Goal: Task Accomplishment & Management: Complete application form

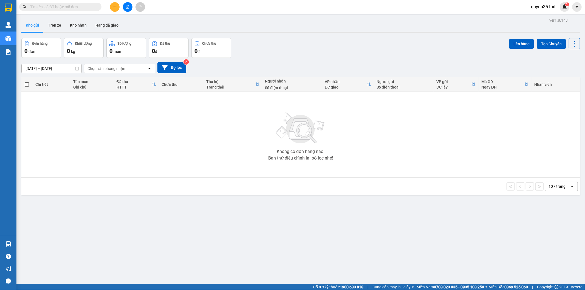
click at [113, 8] on icon "plus" at bounding box center [115, 7] width 4 height 4
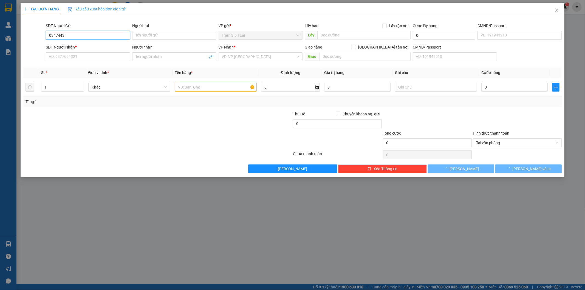
click at [70, 36] on input "0347443" at bounding box center [88, 35] width 84 height 9
click at [76, 47] on div "0347443494 - giống t liên" at bounding box center [88, 46] width 78 height 6
type input "0347443494"
type input "giống t liên"
type input "075174007632"
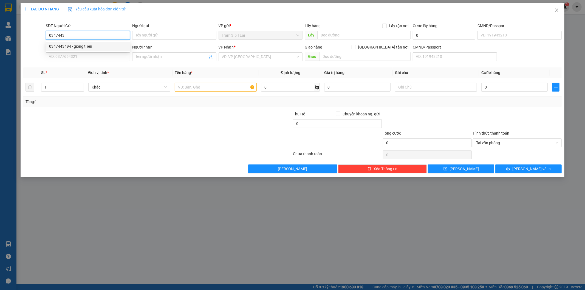
type input "0827701711"
type input "ÂN gọi gấp"
type input "0347443494"
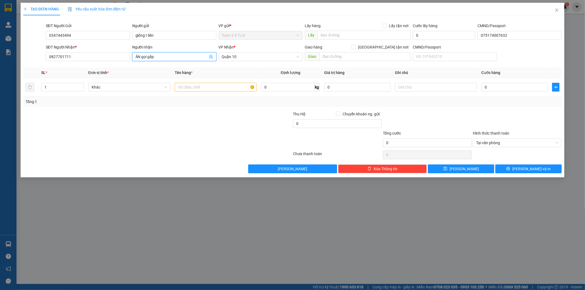
drag, startPoint x: 158, startPoint y: 58, endPoint x: 143, endPoint y: 59, distance: 14.9
click at [143, 59] on input "ÂN gọi gấp" at bounding box center [172, 57] width 72 height 6
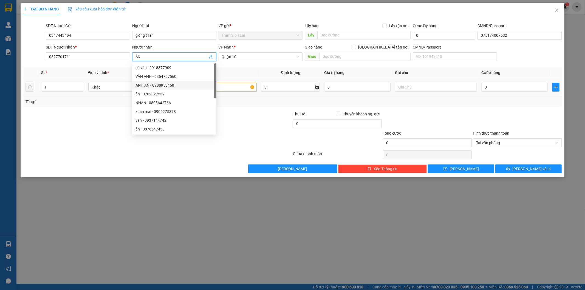
type input "ÂN"
click at [229, 88] on input "text" at bounding box center [216, 87] width 82 height 9
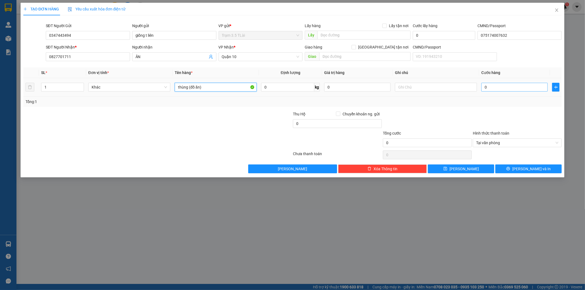
type input "thùng (đồ ăn)"
click at [489, 89] on input "0" at bounding box center [515, 87] width 66 height 9
type input "5"
type input "50"
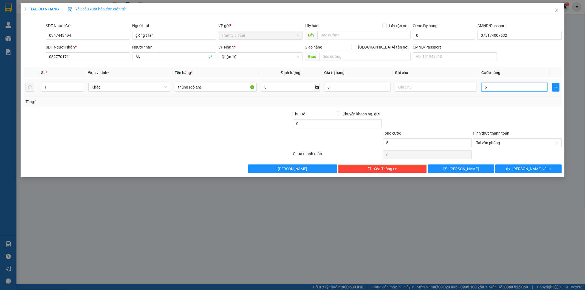
type input "50"
type input "50.000"
click at [520, 172] on button "[PERSON_NAME] và In" at bounding box center [529, 169] width 66 height 9
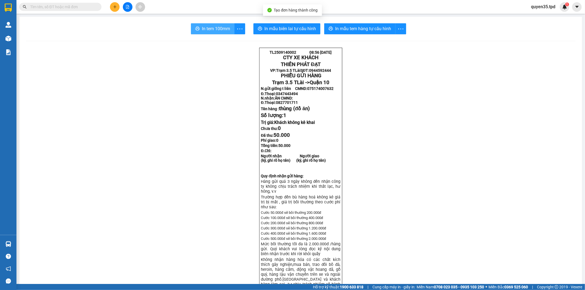
click at [210, 31] on span "In tem 100mm" at bounding box center [216, 28] width 28 height 7
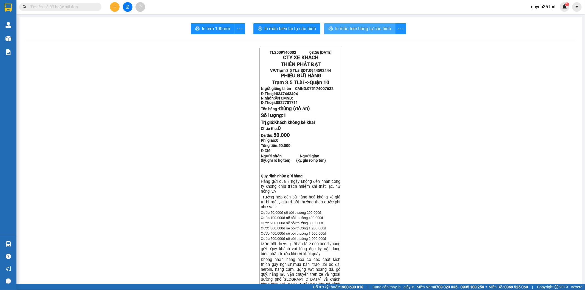
click at [337, 27] on span "In mẫu tem hàng tự cấu hình" at bounding box center [363, 28] width 56 height 7
